Goal: Transaction & Acquisition: Purchase product/service

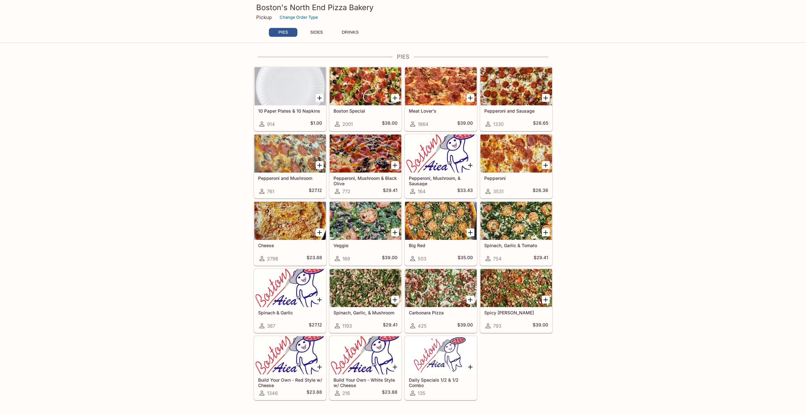
click at [548, 161] on icon "Add Pepperoni" at bounding box center [546, 165] width 8 height 8
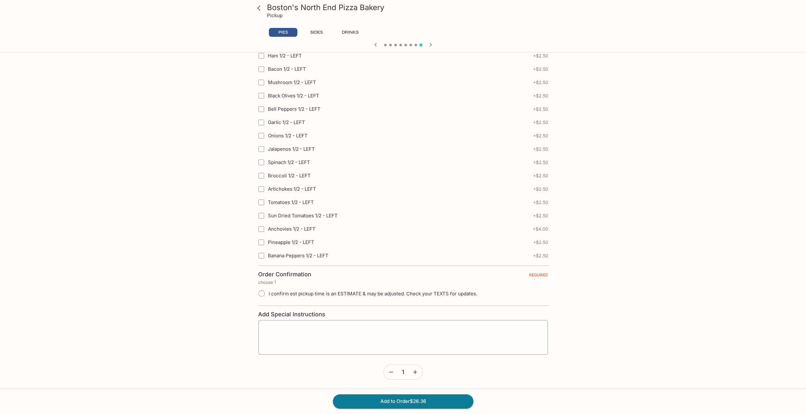
scroll to position [1269, 0]
click at [261, 293] on input "I confirm est pickup time is an ESTIMATE & may be adjusted. Check your TEXTS fo…" at bounding box center [261, 292] width 13 height 13
radio input "true"
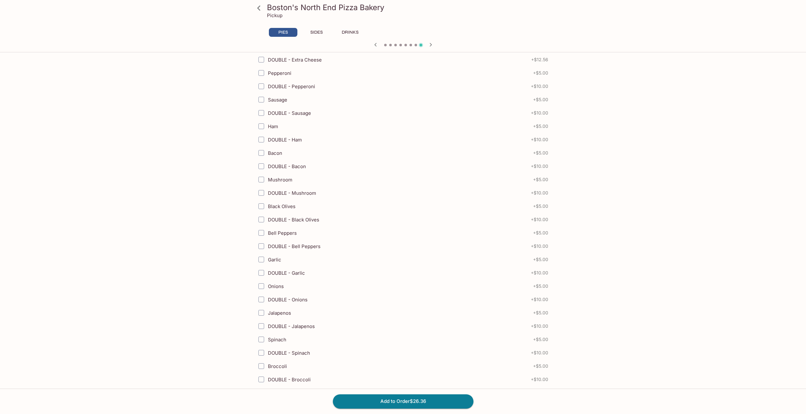
scroll to position [0, 0]
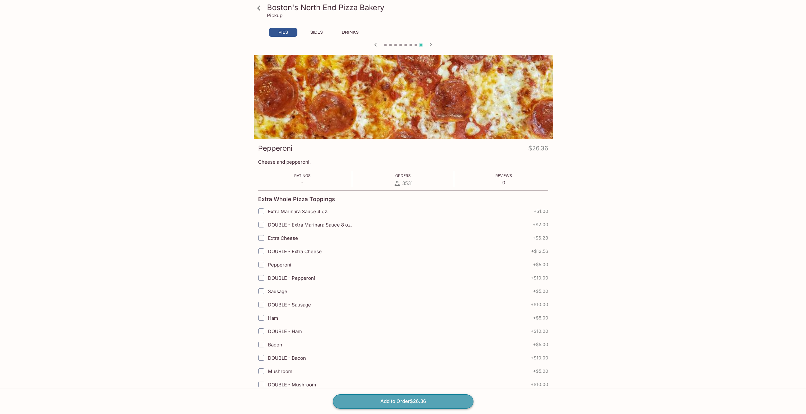
click at [408, 402] on button "Add to Order $26.36" at bounding box center [403, 401] width 141 height 14
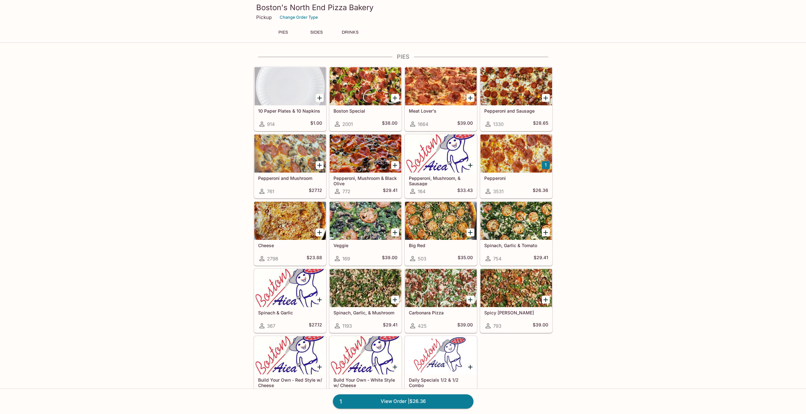
click at [397, 300] on icon "Add Spinach, Garlic, & Mushroom" at bounding box center [395, 300] width 8 height 8
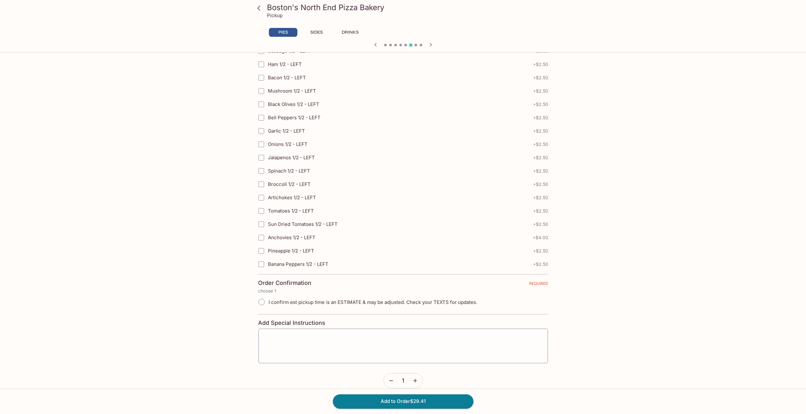
scroll to position [1269, 0]
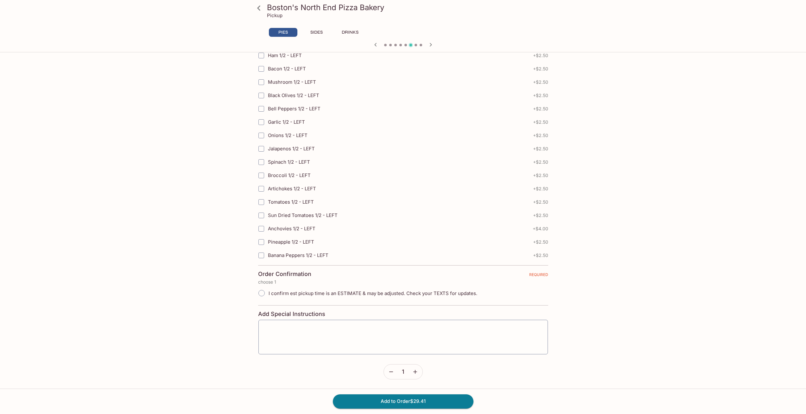
click at [262, 293] on input "I confirm est pickup time is an ESTIMATE & may be adjusted. Check your TEXTS fo…" at bounding box center [261, 292] width 13 height 13
radio input "true"
click at [391, 401] on button "Add to Order $29.41" at bounding box center [403, 401] width 141 height 14
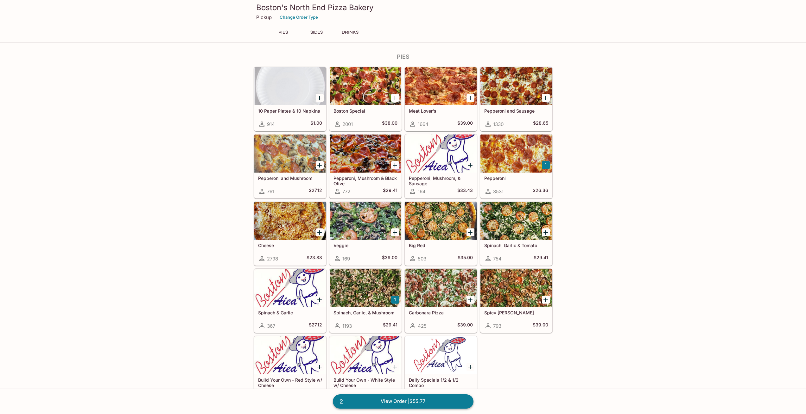
click at [441, 397] on link "2 View Order | $55.77" at bounding box center [403, 401] width 141 height 14
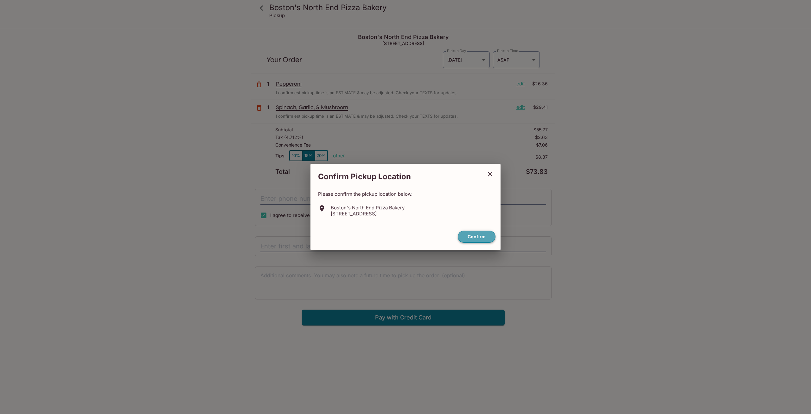
click at [472, 235] on button "Confirm" at bounding box center [477, 236] width 38 height 12
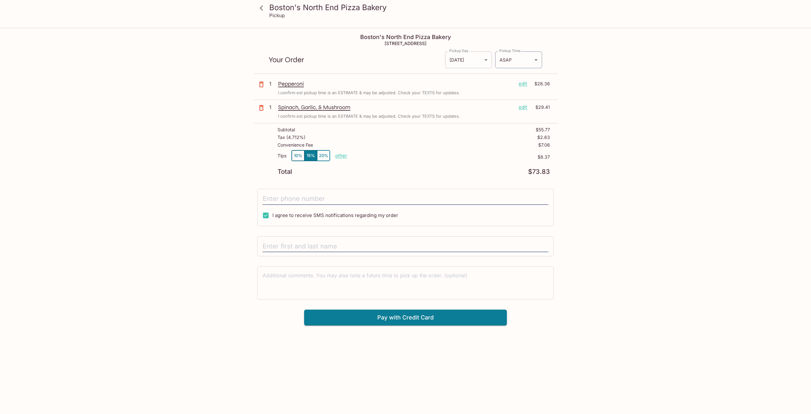
click at [486, 59] on body "Boston's North End Pizza Bakery Pickup Boston's North End Pizza Bakery [STREET_…" at bounding box center [405, 236] width 811 height 414
click at [486, 59] on div at bounding box center [405, 207] width 811 height 414
click at [519, 55] on body "Boston's North End Pizza Bakery Pickup Boston's North End Pizza Bakery [STREET_…" at bounding box center [405, 236] width 811 height 414
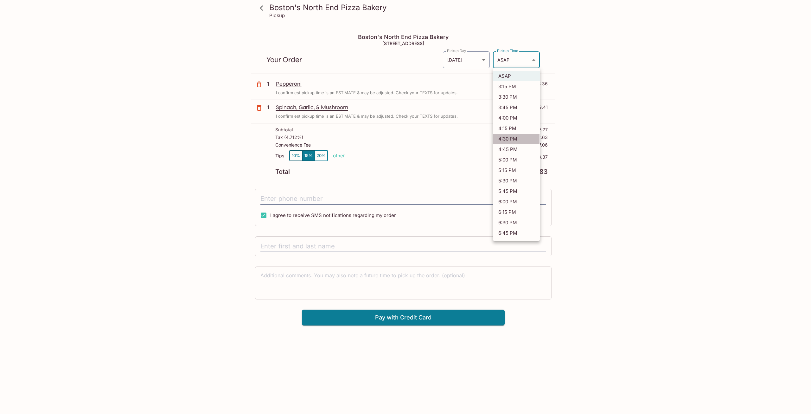
click at [506, 136] on li "4:30 PM" at bounding box center [516, 138] width 47 height 10
type input "[DATE]T02:30:11.000000Z"
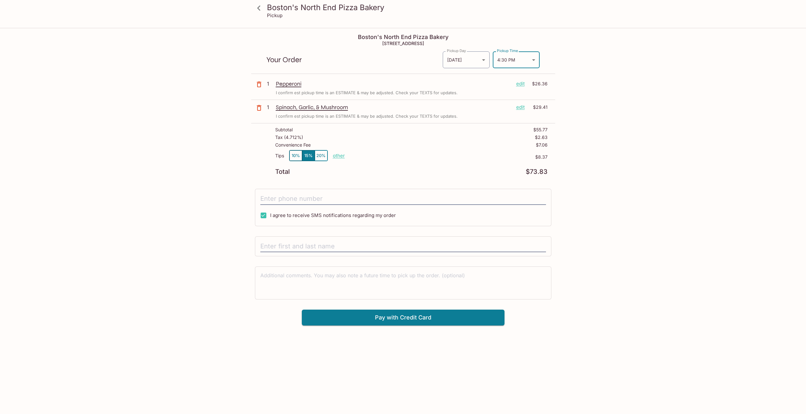
click at [308, 155] on button "15%" at bounding box center [308, 155] width 13 height 10
click at [363, 244] on input "text" at bounding box center [403, 246] width 286 height 12
type input "[PERSON_NAME] C"
click at [331, 199] on input "tel" at bounding box center [403, 199] width 286 height 12
type input "[PHONE_NUMBER]"
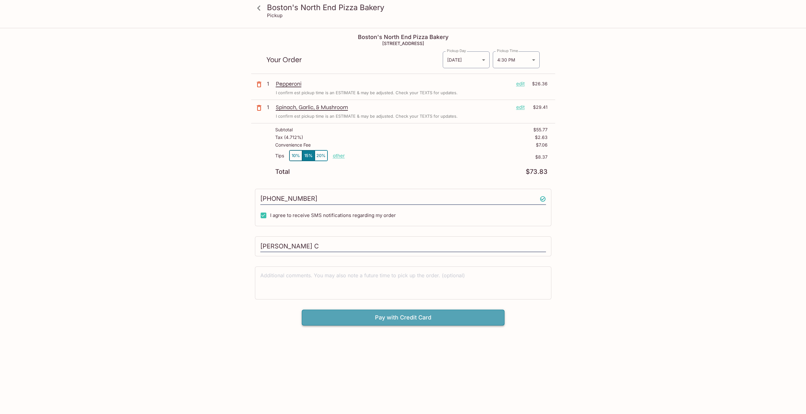
click at [396, 318] on button "Pay with Credit Card" at bounding box center [403, 317] width 203 height 16
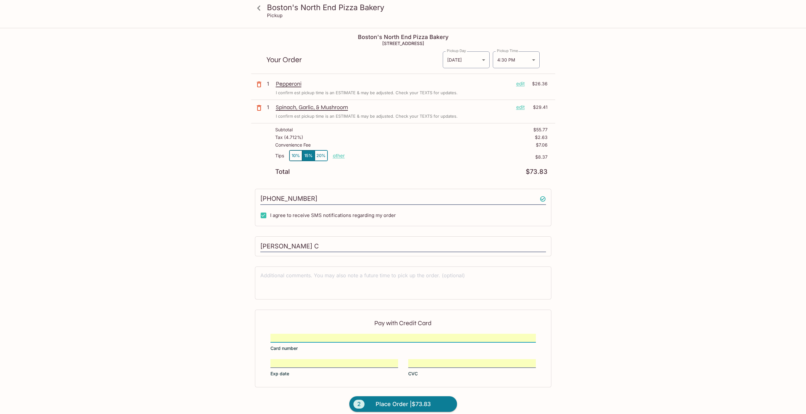
scroll to position [29, 0]
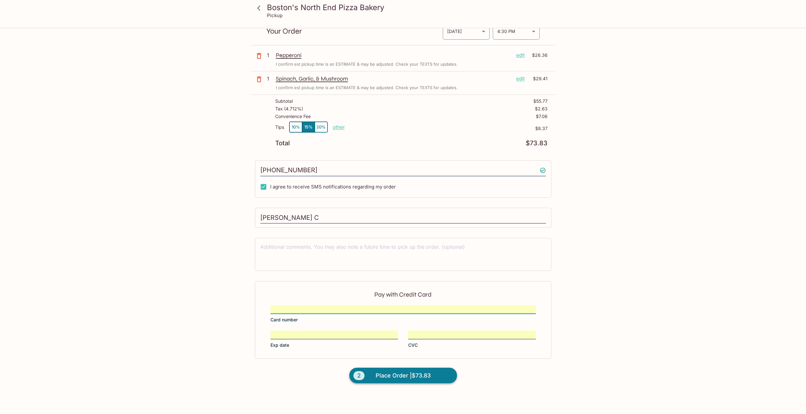
click at [397, 380] on button "2 Place Order | $73.83" at bounding box center [404, 375] width 108 height 16
